Goal: Task Accomplishment & Management: Manage account settings

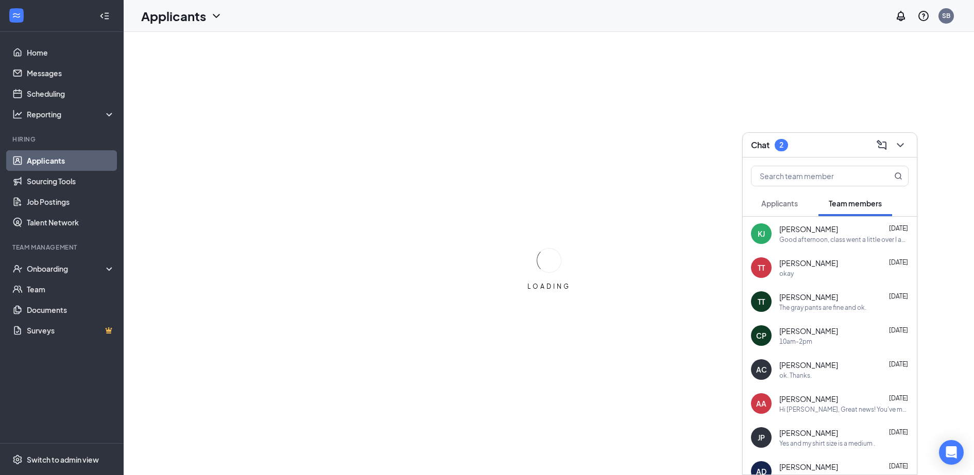
click at [785, 206] on span "Applicants" at bounding box center [779, 203] width 37 height 9
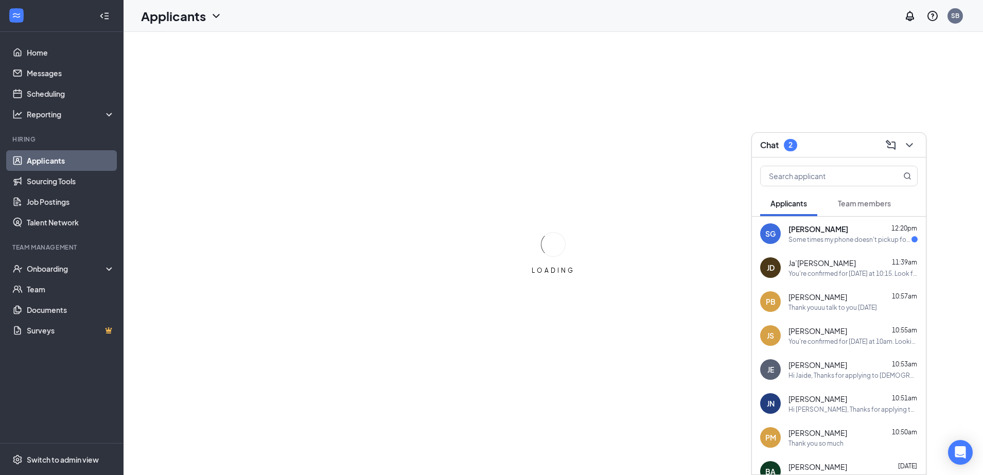
click at [806, 247] on div "SG Sanford Green 12:20pm Some times my phone doesn't pickup for unknown numbers…" at bounding box center [839, 234] width 174 height 34
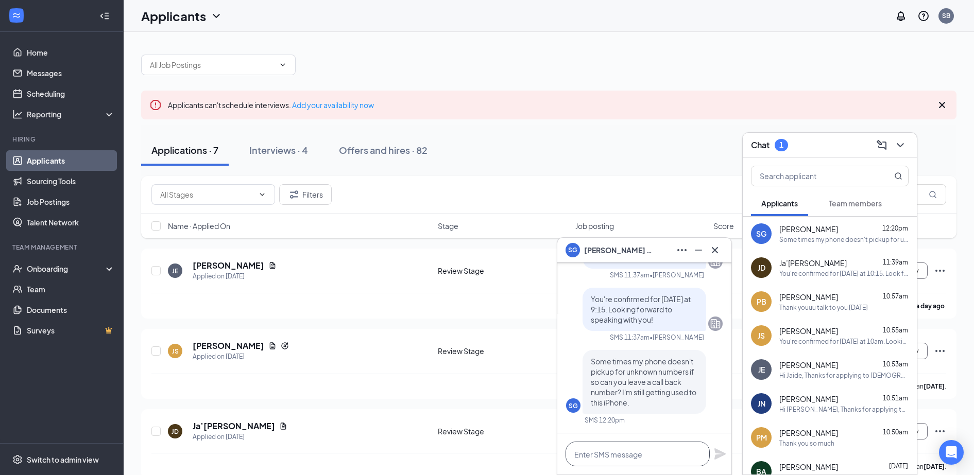
click at [648, 459] on textarea at bounding box center [637, 454] width 144 height 25
click at [713, 252] on icon "Cross" at bounding box center [714, 250] width 12 height 12
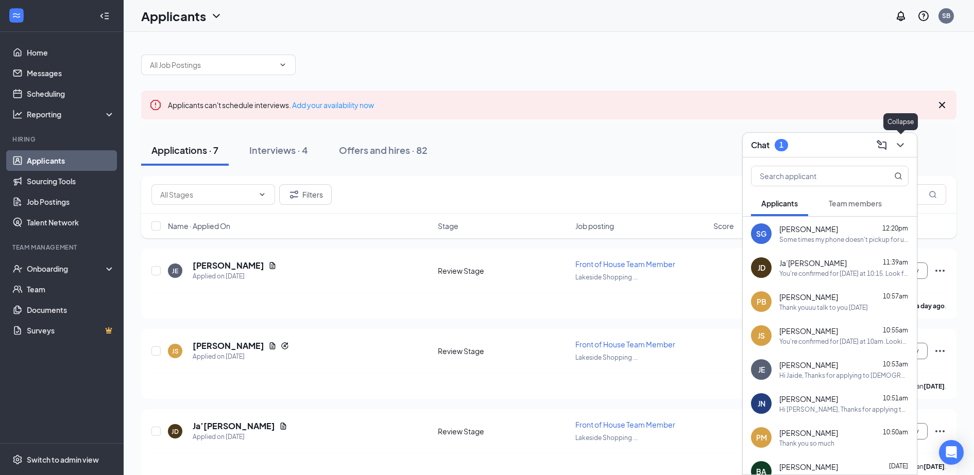
click at [900, 144] on icon "ChevronDown" at bounding box center [900, 145] width 12 height 12
